Goal: Task Accomplishment & Management: Manage account settings

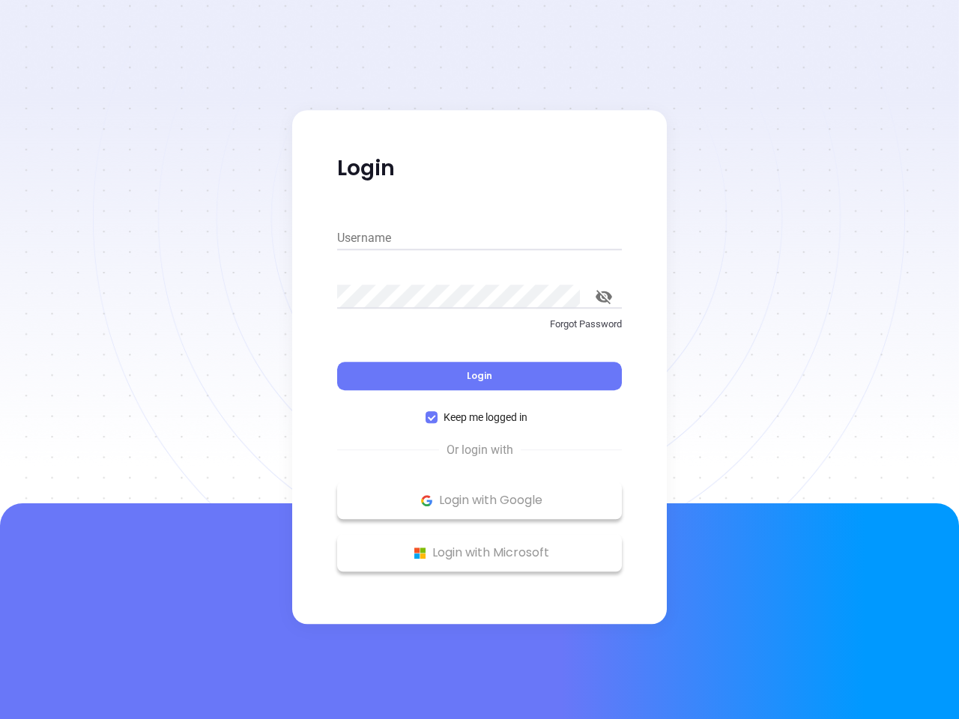
click at [479, 359] on div "Login" at bounding box center [479, 367] width 285 height 46
click at [479, 238] on input "Username" at bounding box center [479, 238] width 285 height 24
click at [604, 297] on icon "toggle password visibility" at bounding box center [603, 297] width 16 height 14
click at [479, 376] on span "Login" at bounding box center [479, 375] width 25 height 13
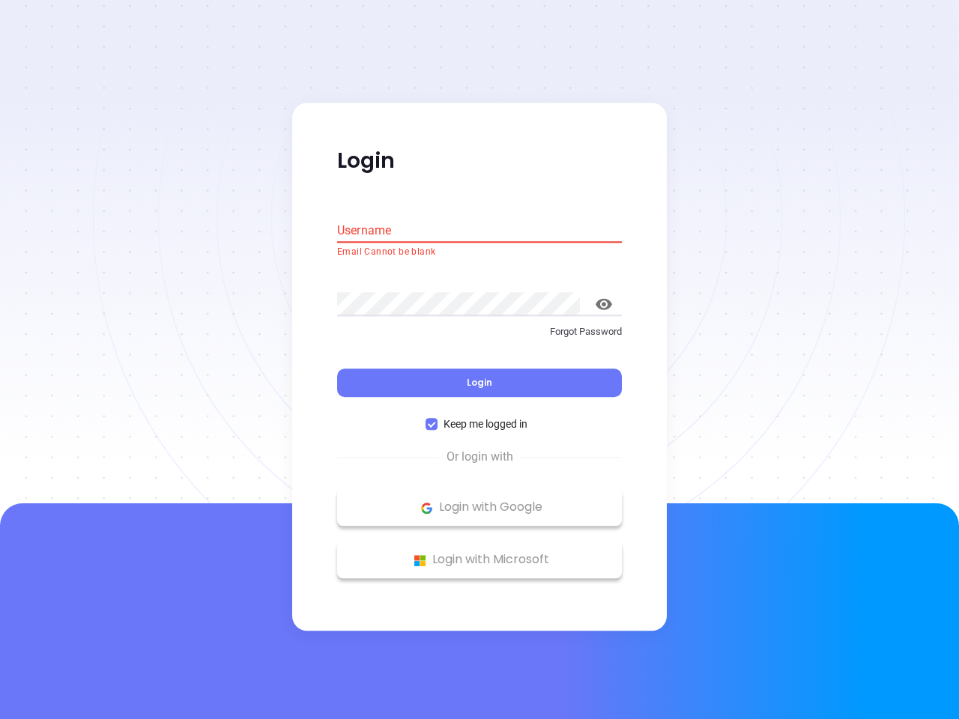
click at [479, 417] on span "Keep me logged in" at bounding box center [485, 424] width 96 height 16
click at [437, 419] on input "Keep me logged in" at bounding box center [431, 425] width 12 height 12
checkbox input "false"
click at [479, 500] on p "Login with Google" at bounding box center [480, 508] width 270 height 22
click at [479, 553] on p "Login with Microsoft" at bounding box center [480, 560] width 270 height 22
